Goal: Obtain resource: Download file/media

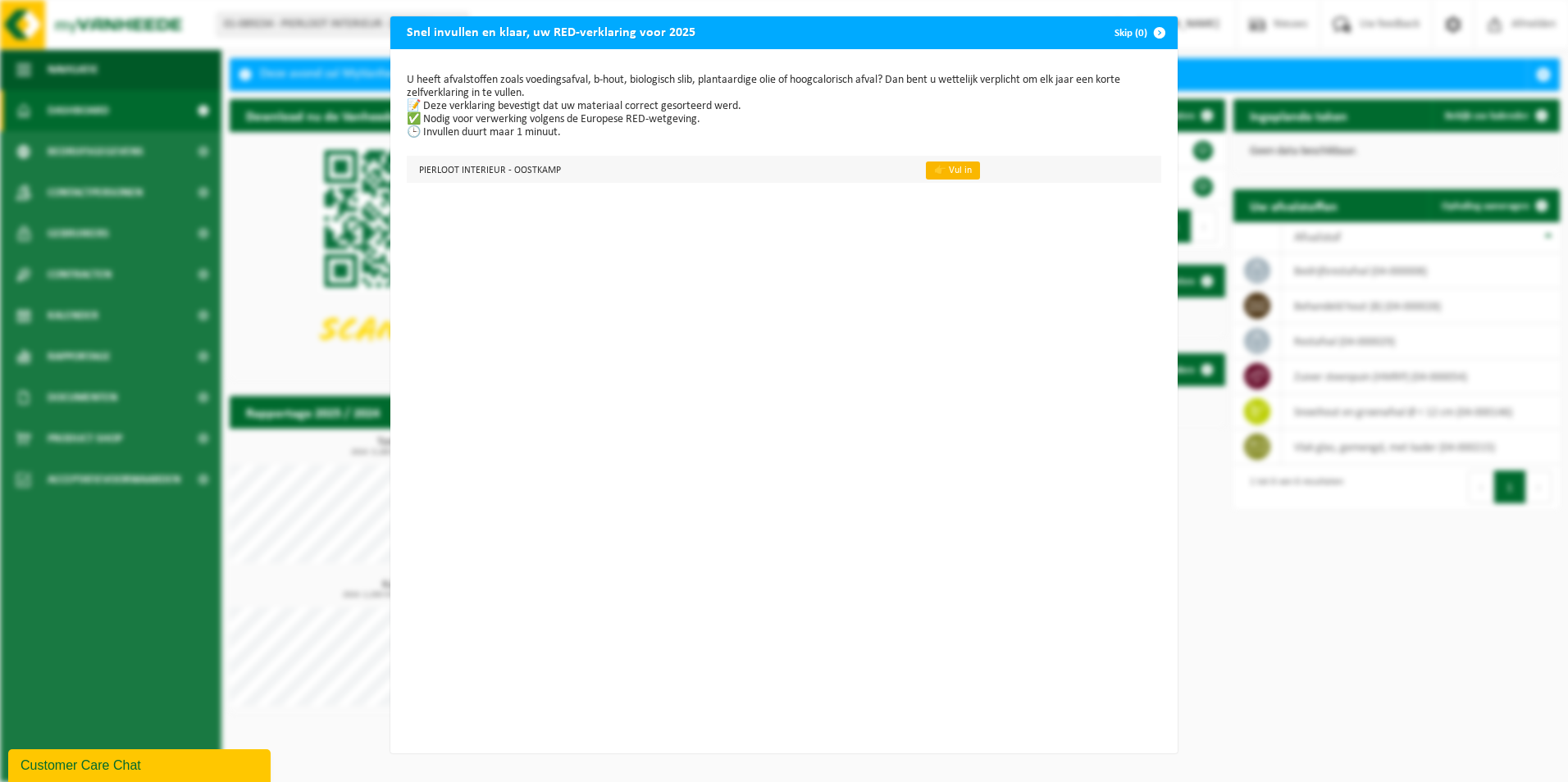
click at [936, 169] on link "👉 Vul in" at bounding box center [953, 171] width 54 height 18
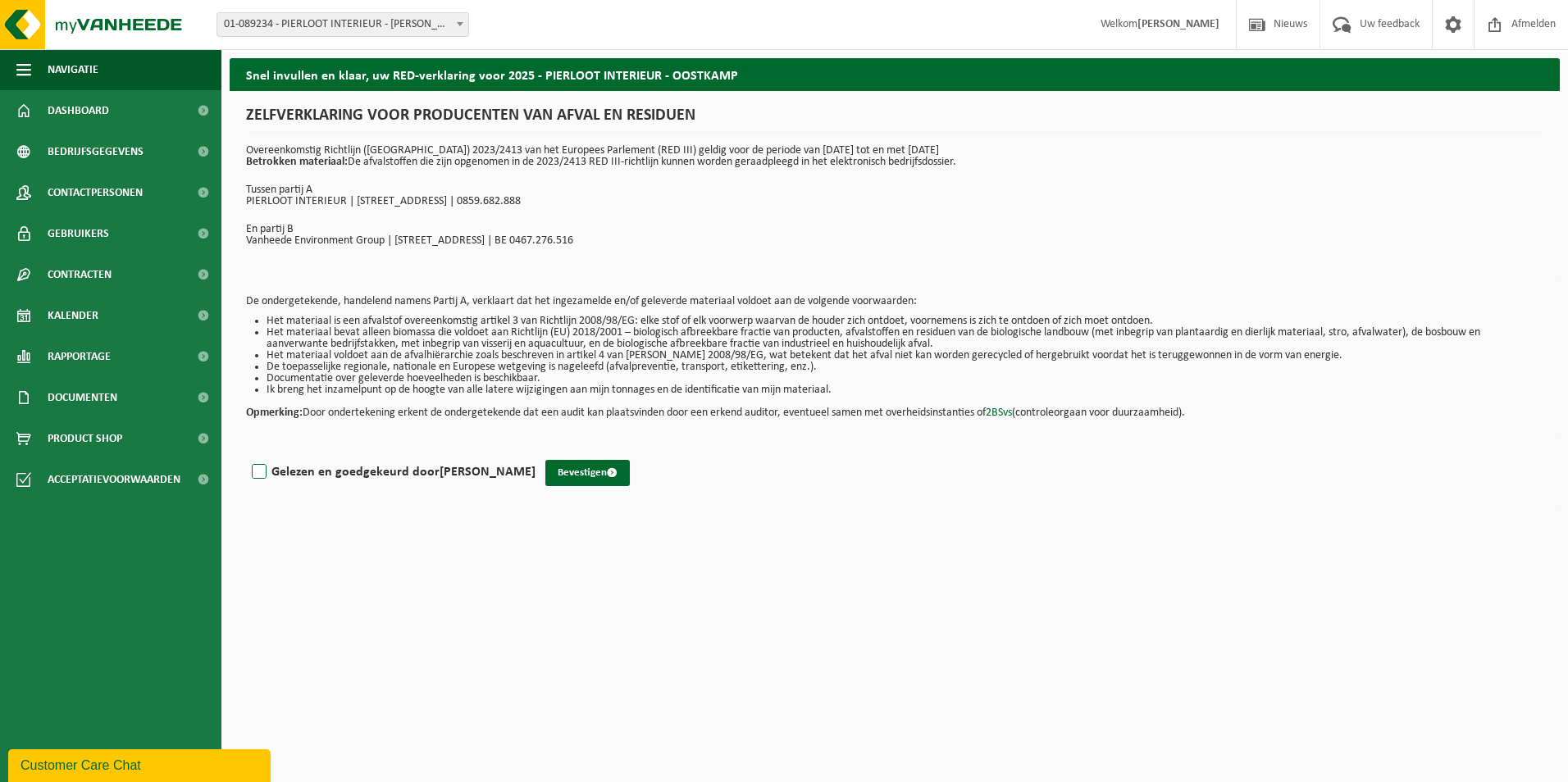
click at [261, 471] on label "Gelezen en goedgekeurd door Alain Pierloot" at bounding box center [392, 473] width 287 height 25
click at [535, 452] on input "Gelezen en goedgekeurd door Alain Pierloot" at bounding box center [535, 451] width 1 height 1
checkbox input "true"
click at [553, 469] on button "Bevestigen" at bounding box center [588, 473] width 85 height 27
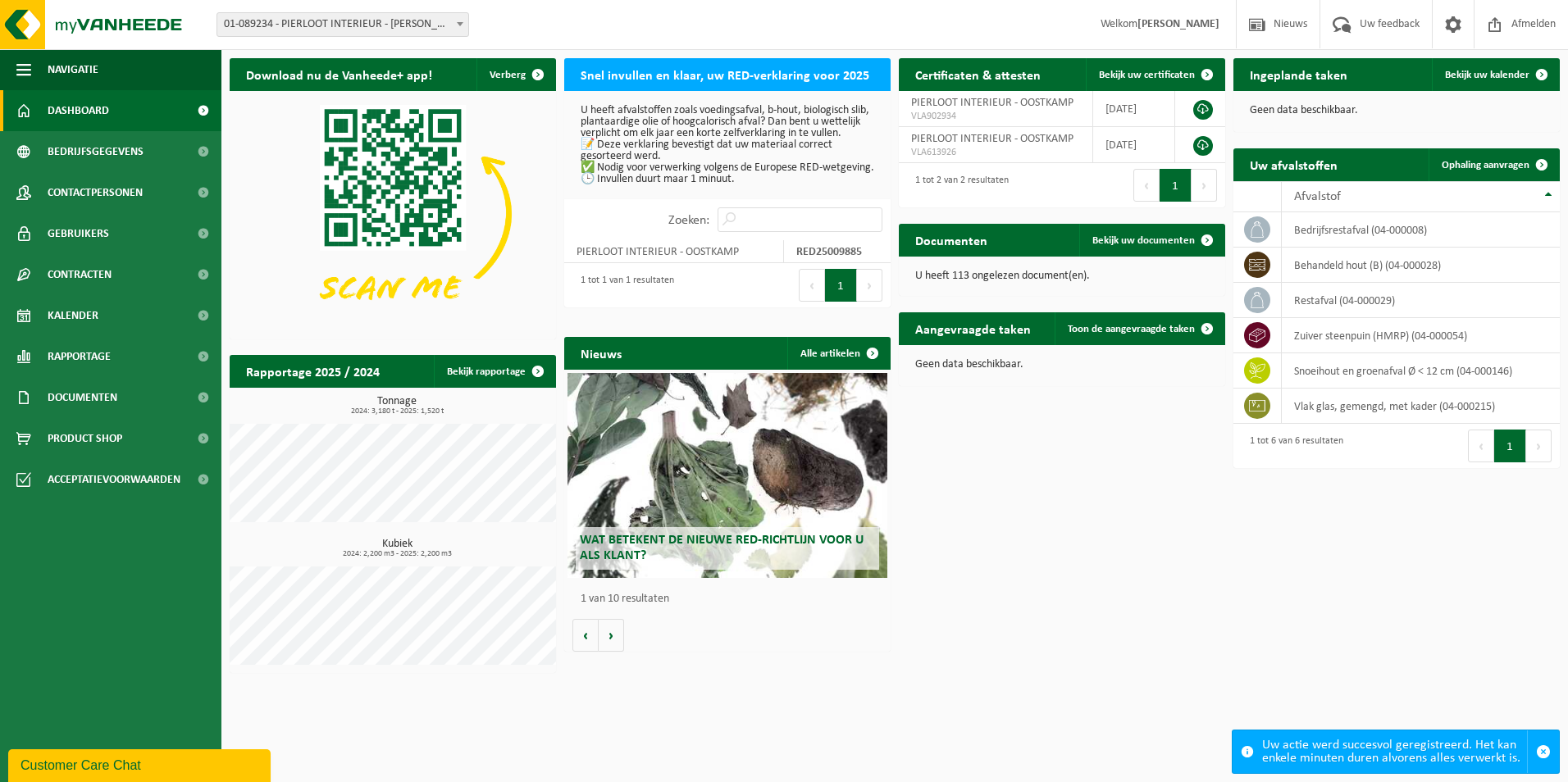
click at [192, 106] on span at bounding box center [203, 110] width 37 height 41
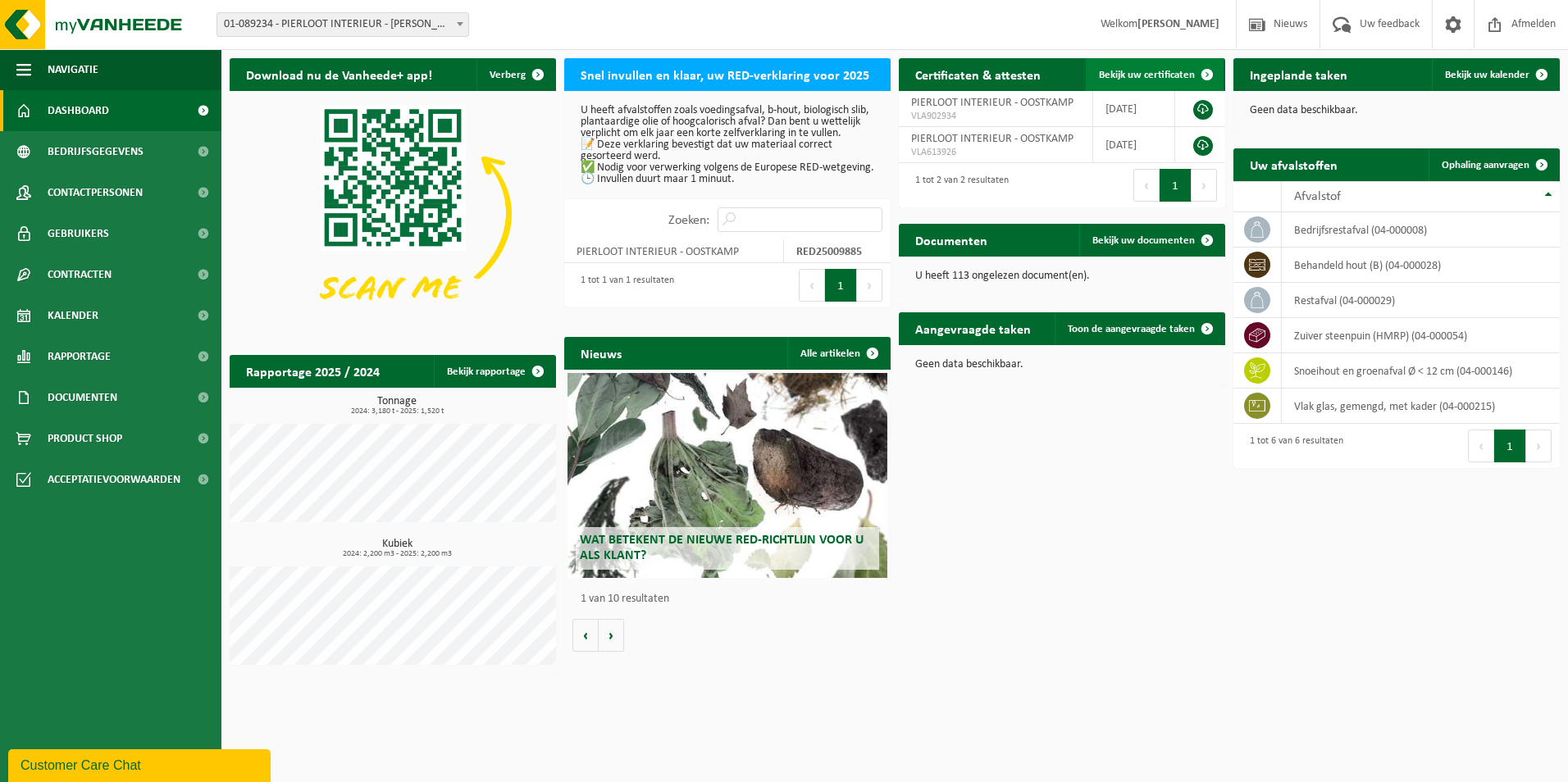
click at [1208, 70] on span at bounding box center [1207, 74] width 32 height 32
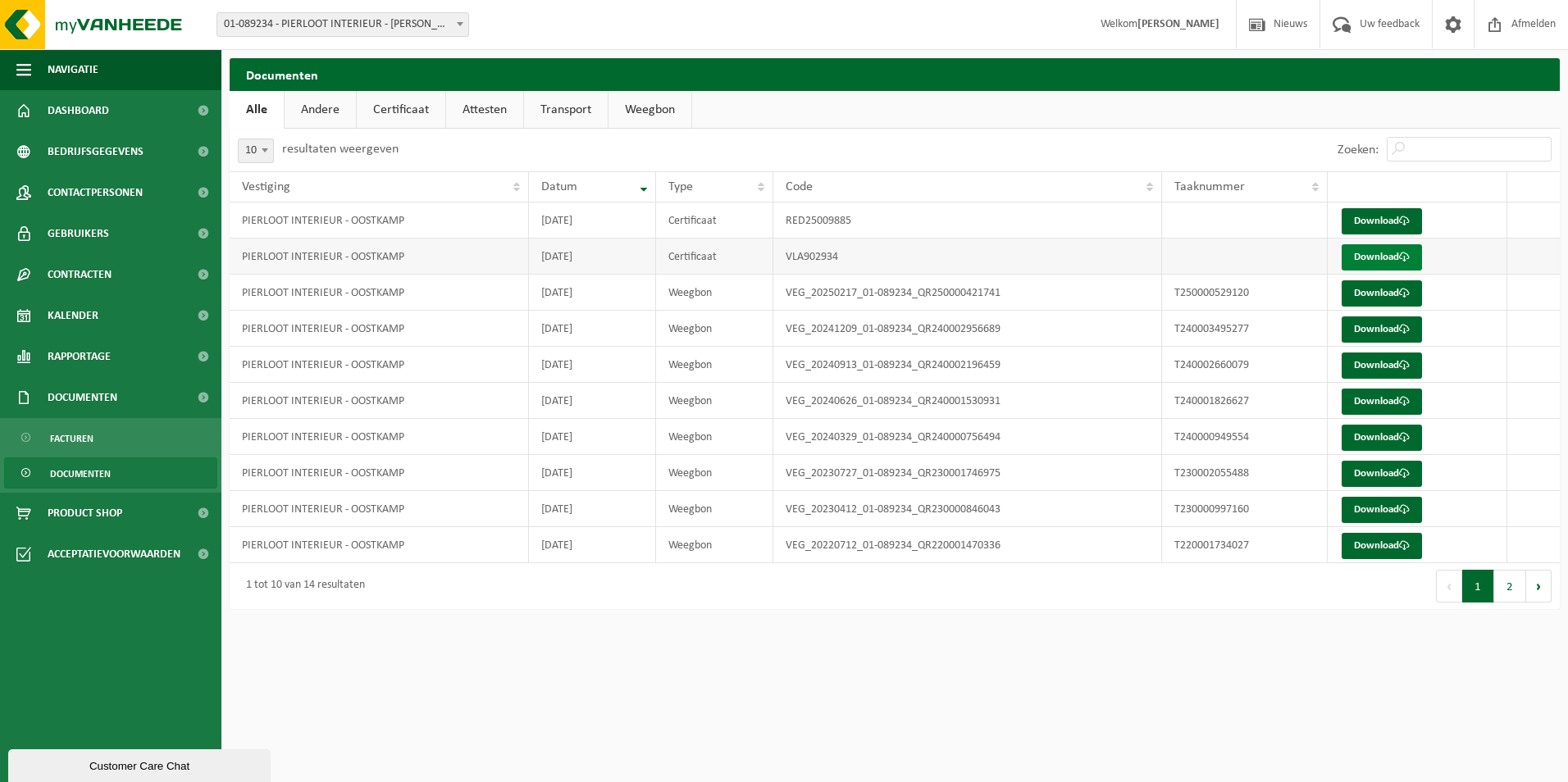
click at [1390, 255] on link "Download" at bounding box center [1382, 258] width 81 height 27
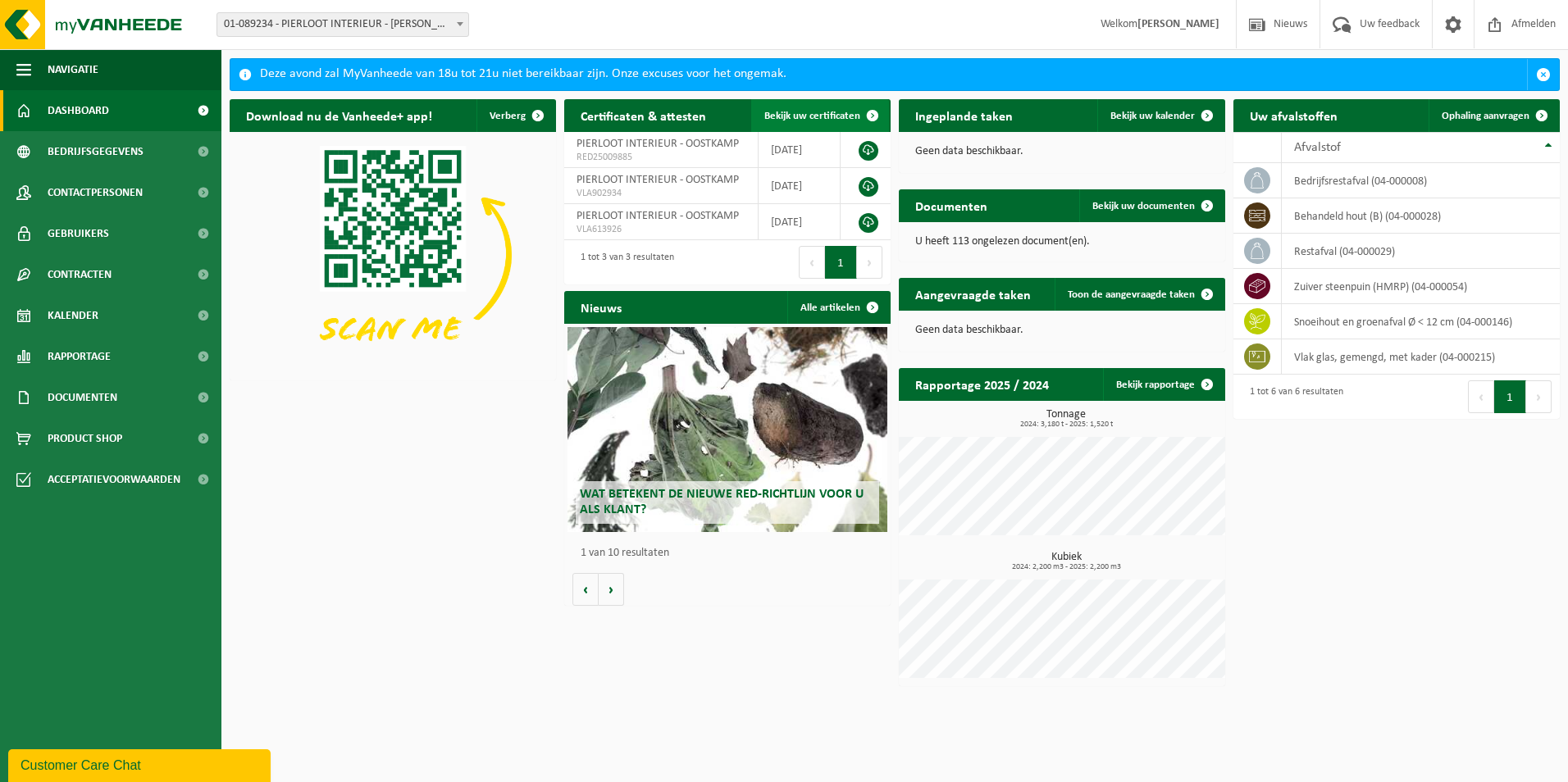
click at [873, 115] on span at bounding box center [872, 115] width 32 height 32
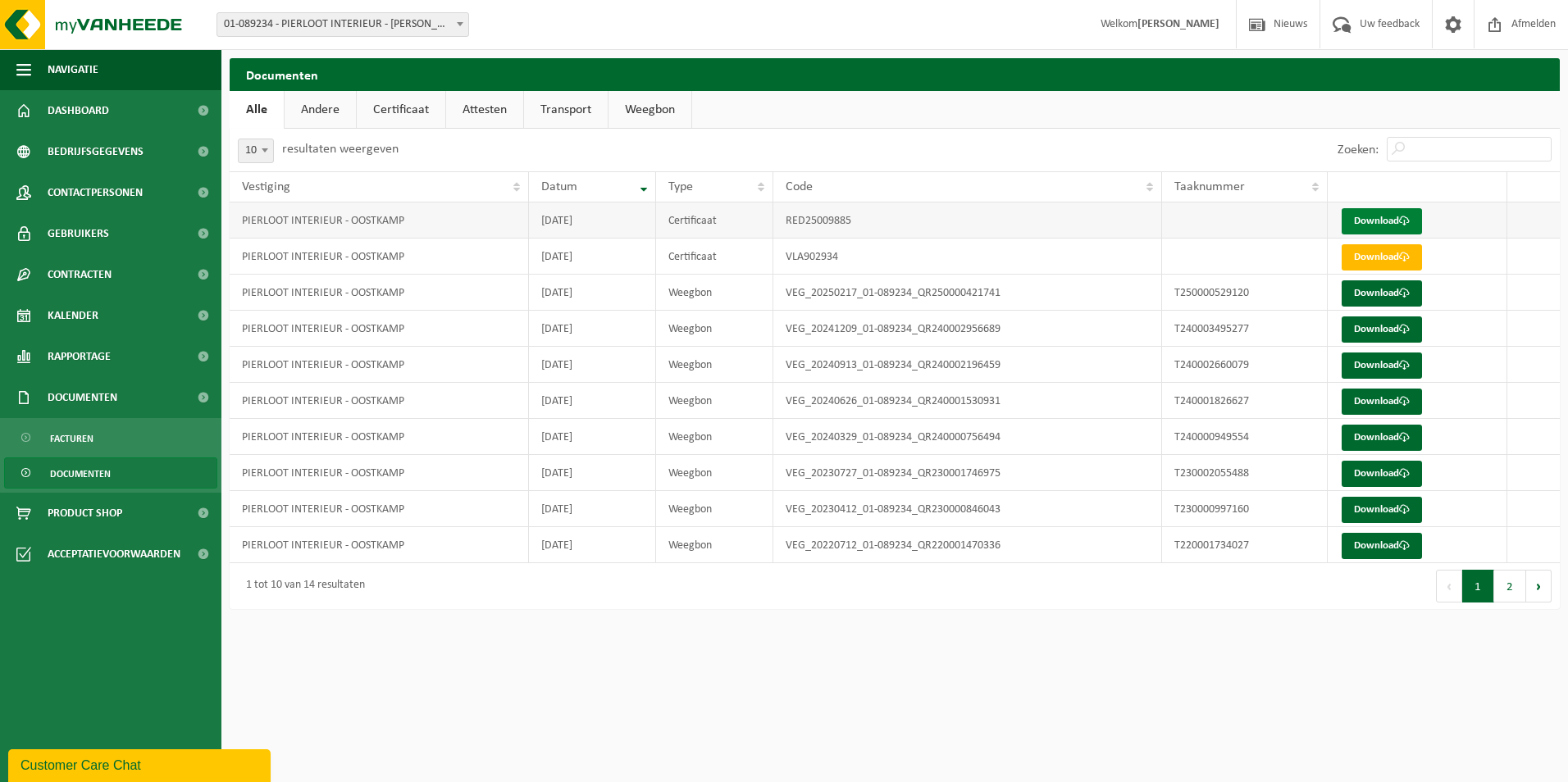
click at [1384, 217] on link "Download" at bounding box center [1382, 221] width 81 height 27
click at [1226, 215] on td at bounding box center [1244, 220] width 166 height 36
click at [1405, 255] on span at bounding box center [1404, 257] width 11 height 11
click at [1011, 189] on div "Code" at bounding box center [963, 187] width 355 height 13
click at [976, 116] on ul "Alle Andere Certificaat Attesten Transport Weegbon" at bounding box center [895, 109] width 1330 height 37
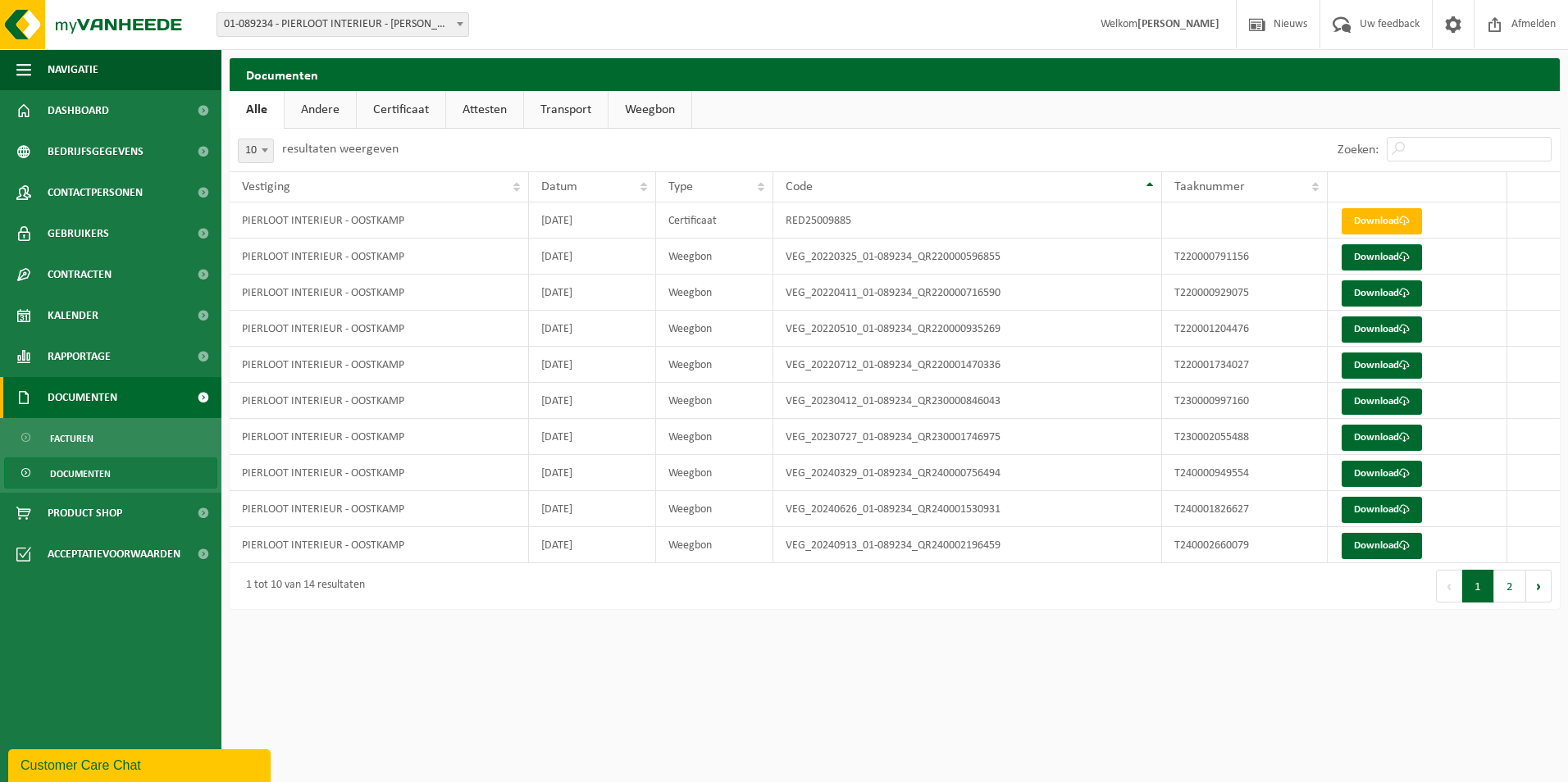
click at [202, 395] on span at bounding box center [203, 397] width 37 height 41
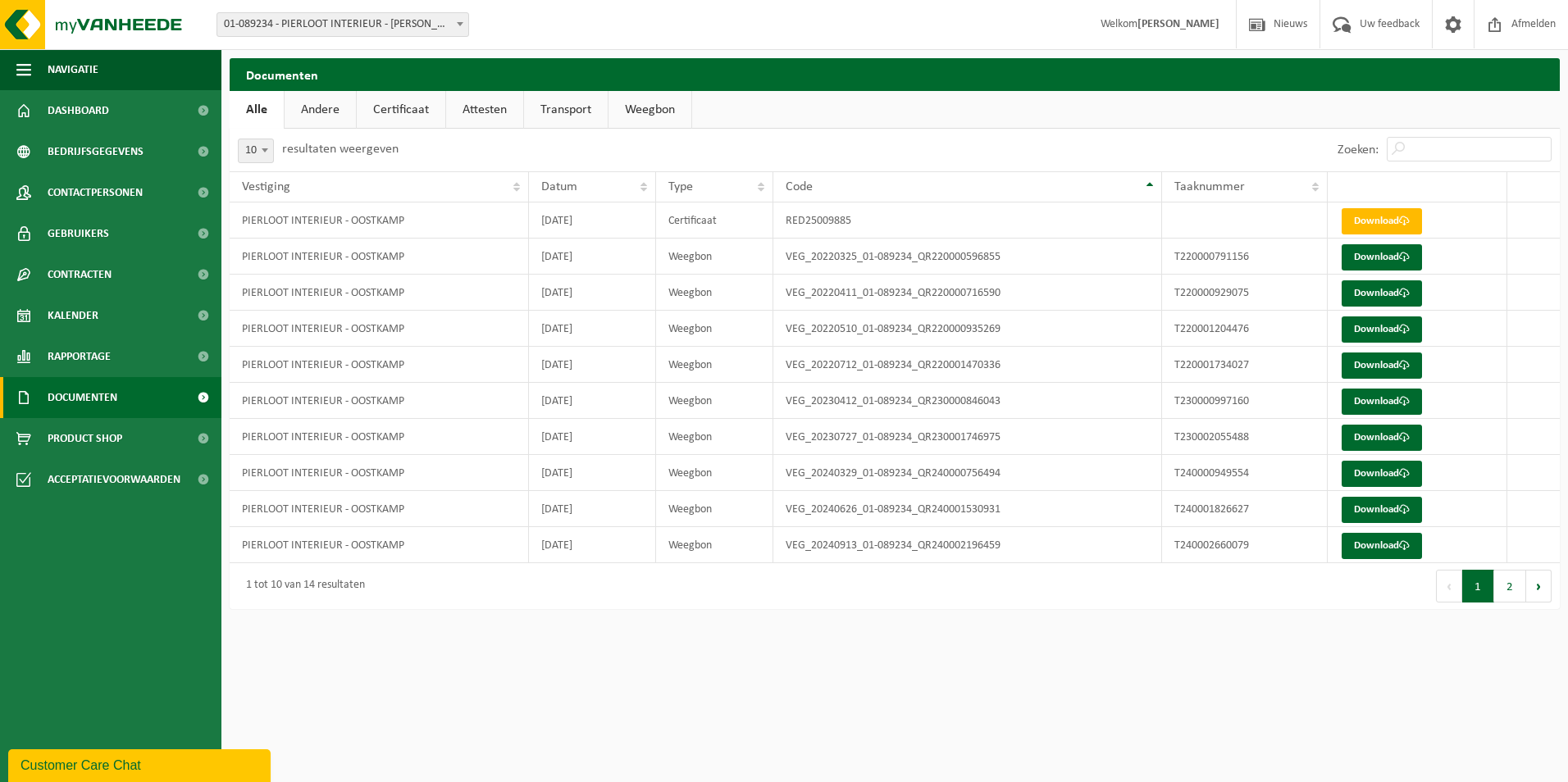
click at [198, 397] on span at bounding box center [203, 397] width 37 height 41
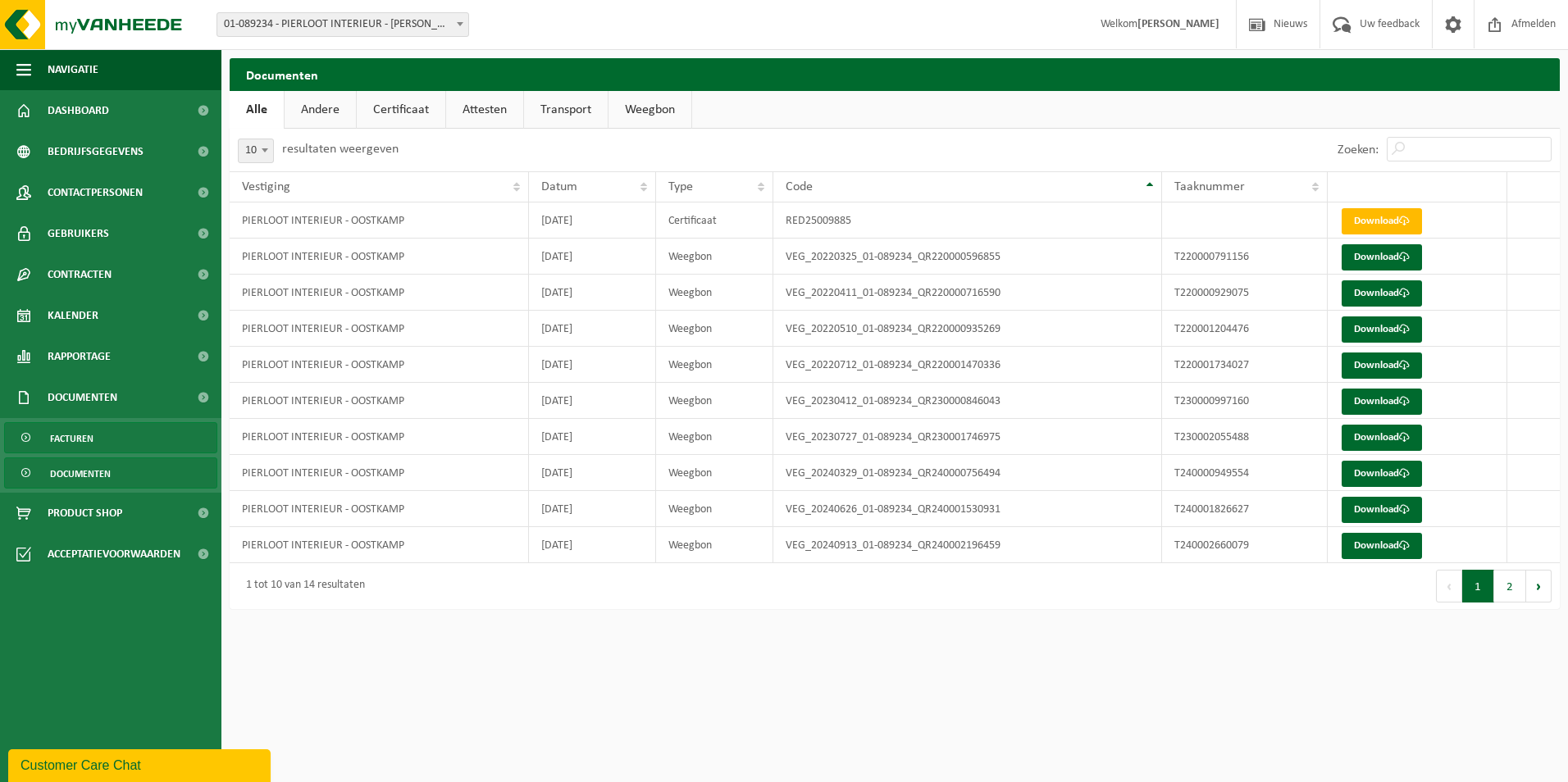
click at [156, 434] on link "Facturen" at bounding box center [111, 438] width 213 height 31
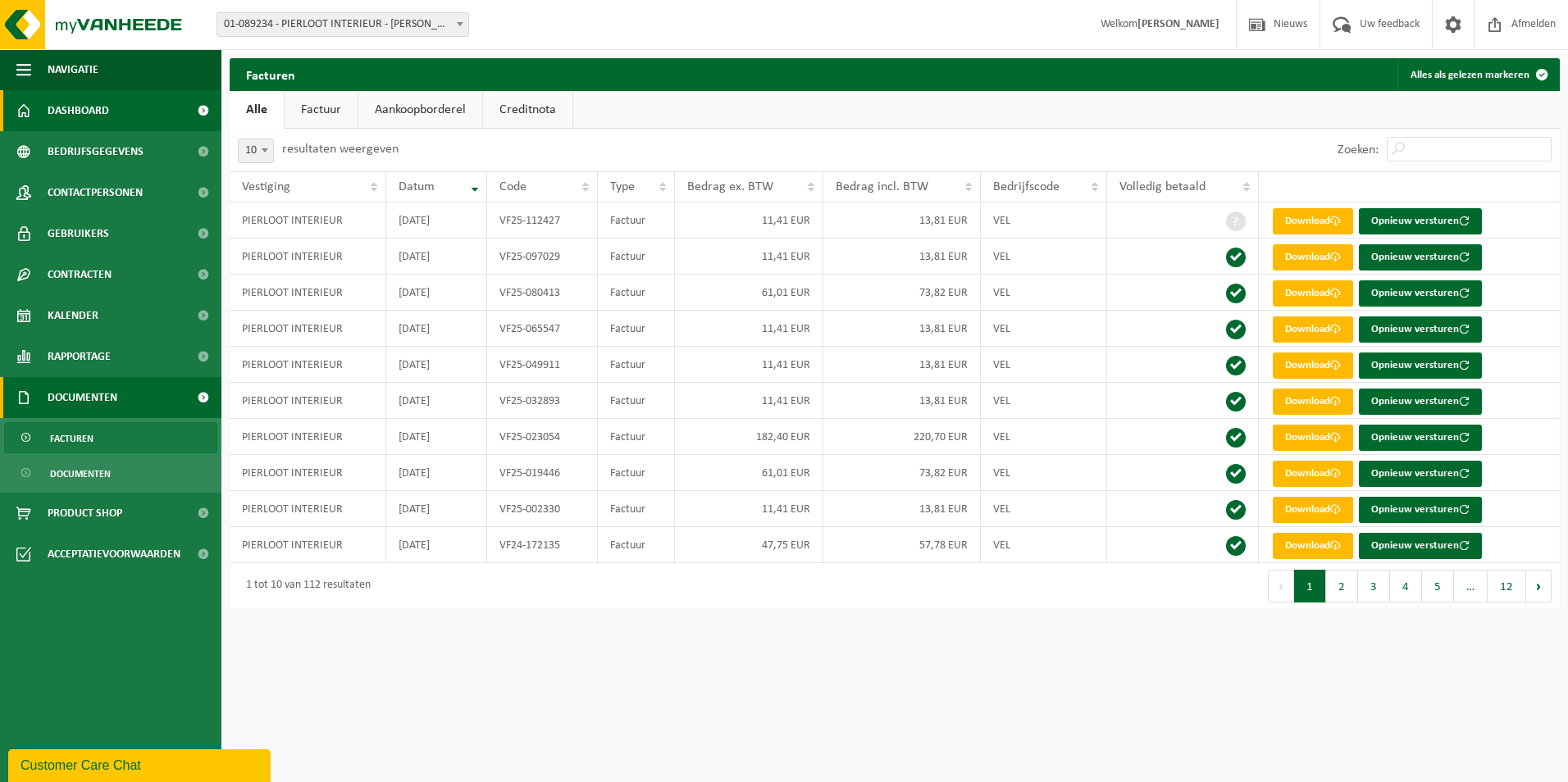
click at [197, 106] on span at bounding box center [203, 110] width 37 height 41
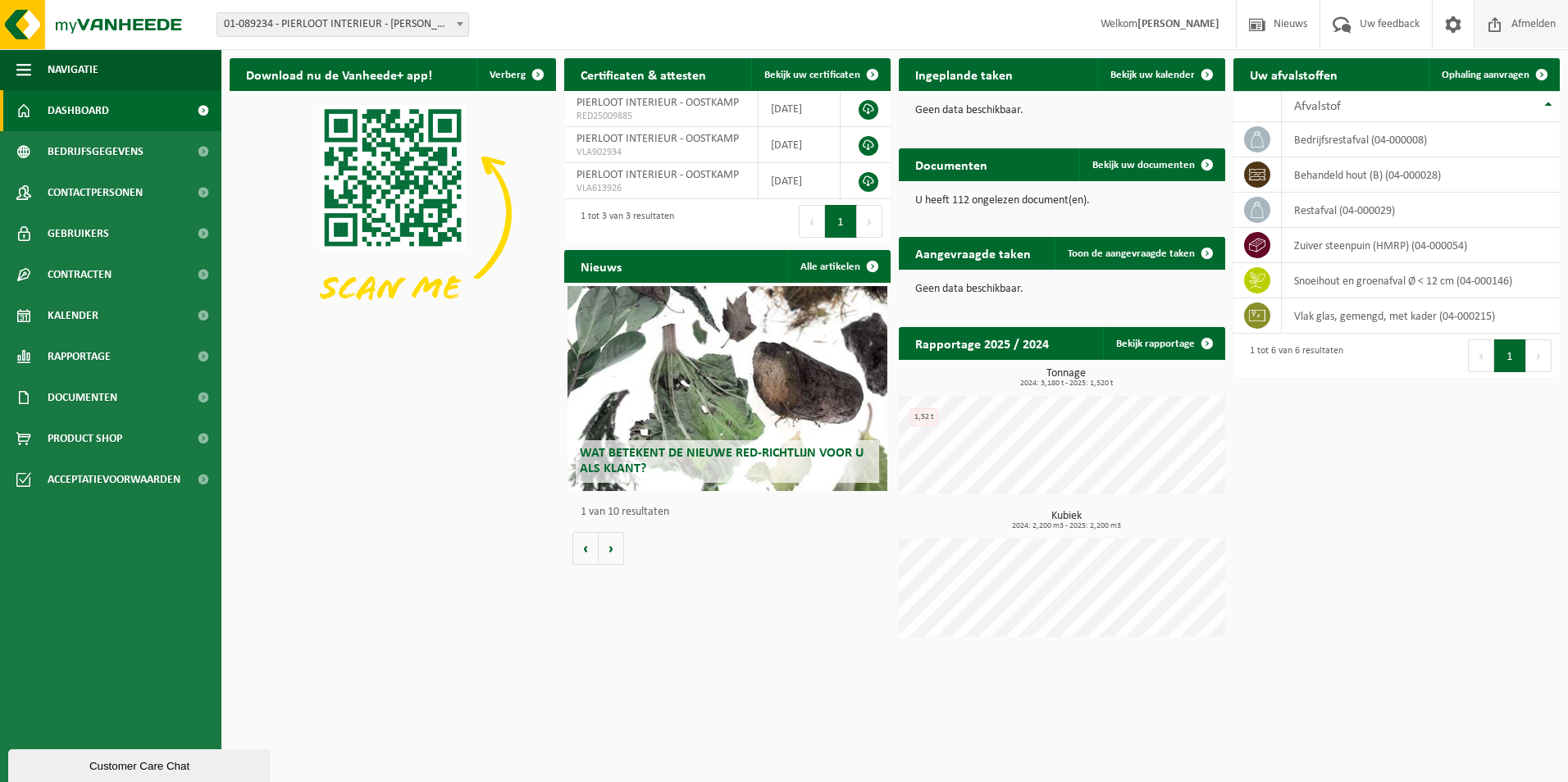
click at [1494, 25] on span at bounding box center [1496, 24] width 25 height 48
